Goal: Task Accomplishment & Management: Use online tool/utility

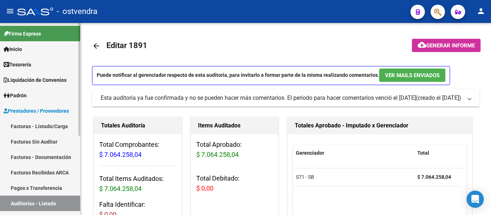
click at [42, 57] on link "Tesorería" at bounding box center [40, 64] width 80 height 15
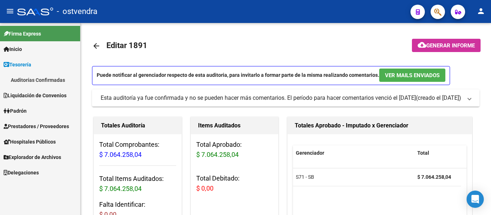
click at [38, 80] on link "Auditorías Confirmadas" at bounding box center [40, 79] width 80 height 15
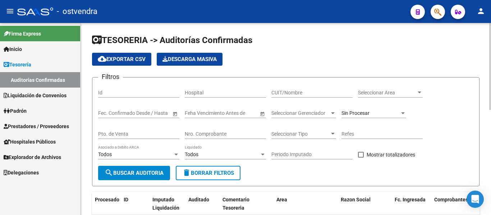
click at [214, 130] on div "Nro. Comprobante" at bounding box center [225, 132] width 81 height 14
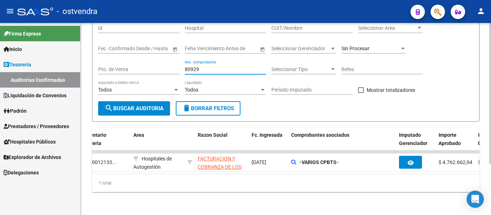
scroll to position [0, 190]
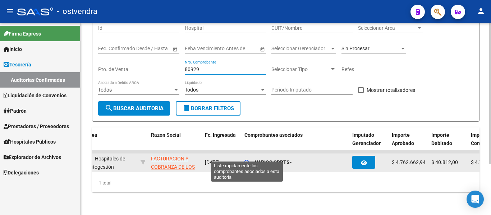
type input "80929"
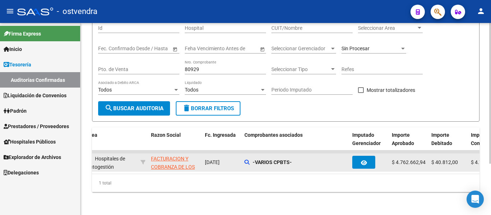
click at [250, 158] on div "-VARIOS CPBTS-" at bounding box center [295, 162] width 102 height 8
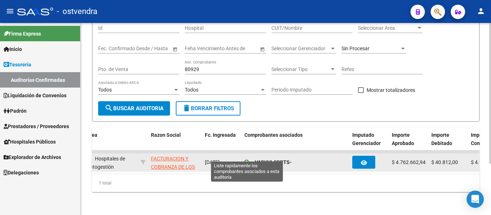
click at [245, 160] on icon at bounding box center [246, 162] width 5 height 5
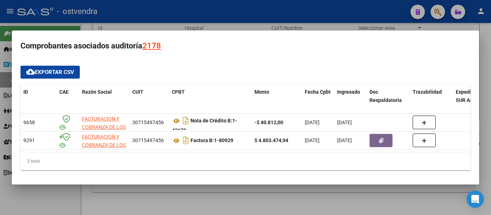
click at [230, 198] on div at bounding box center [245, 107] width 491 height 215
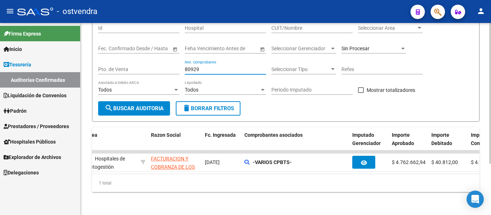
drag, startPoint x: 207, startPoint y: 63, endPoint x: 126, endPoint y: 80, distance: 83.1
click at [126, 80] on div "Filtros Id Hospital CUIT/Nombre Seleccionar Area Seleccionar Area Fecha inicio …" at bounding box center [285, 60] width 375 height 83
click at [214, 87] on div "Todos" at bounding box center [222, 90] width 75 height 6
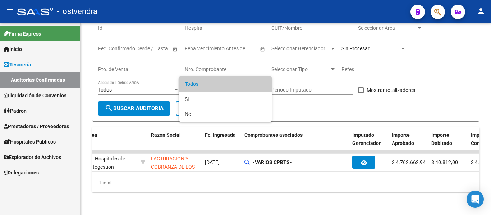
click at [373, 76] on div at bounding box center [245, 107] width 491 height 215
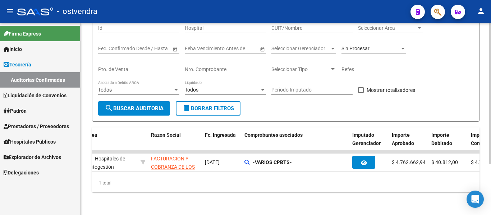
click at [202, 60] on div "Nro. Comprobante" at bounding box center [225, 67] width 81 height 14
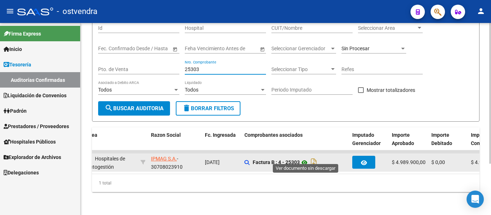
type input "25303"
click at [306, 158] on icon at bounding box center [304, 162] width 9 height 9
